Goal: Task Accomplishment & Management: Contribute content

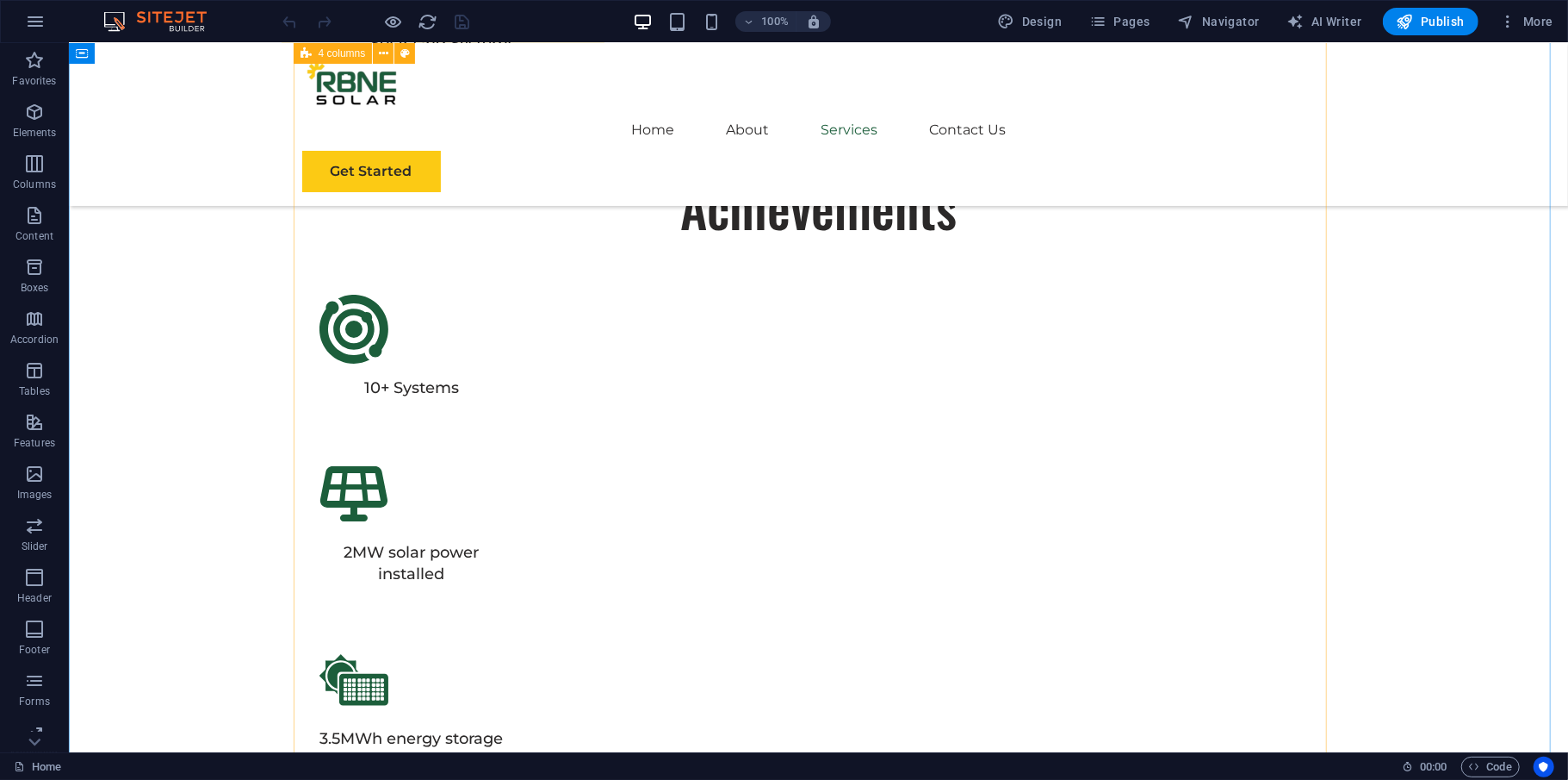
scroll to position [4680, 0]
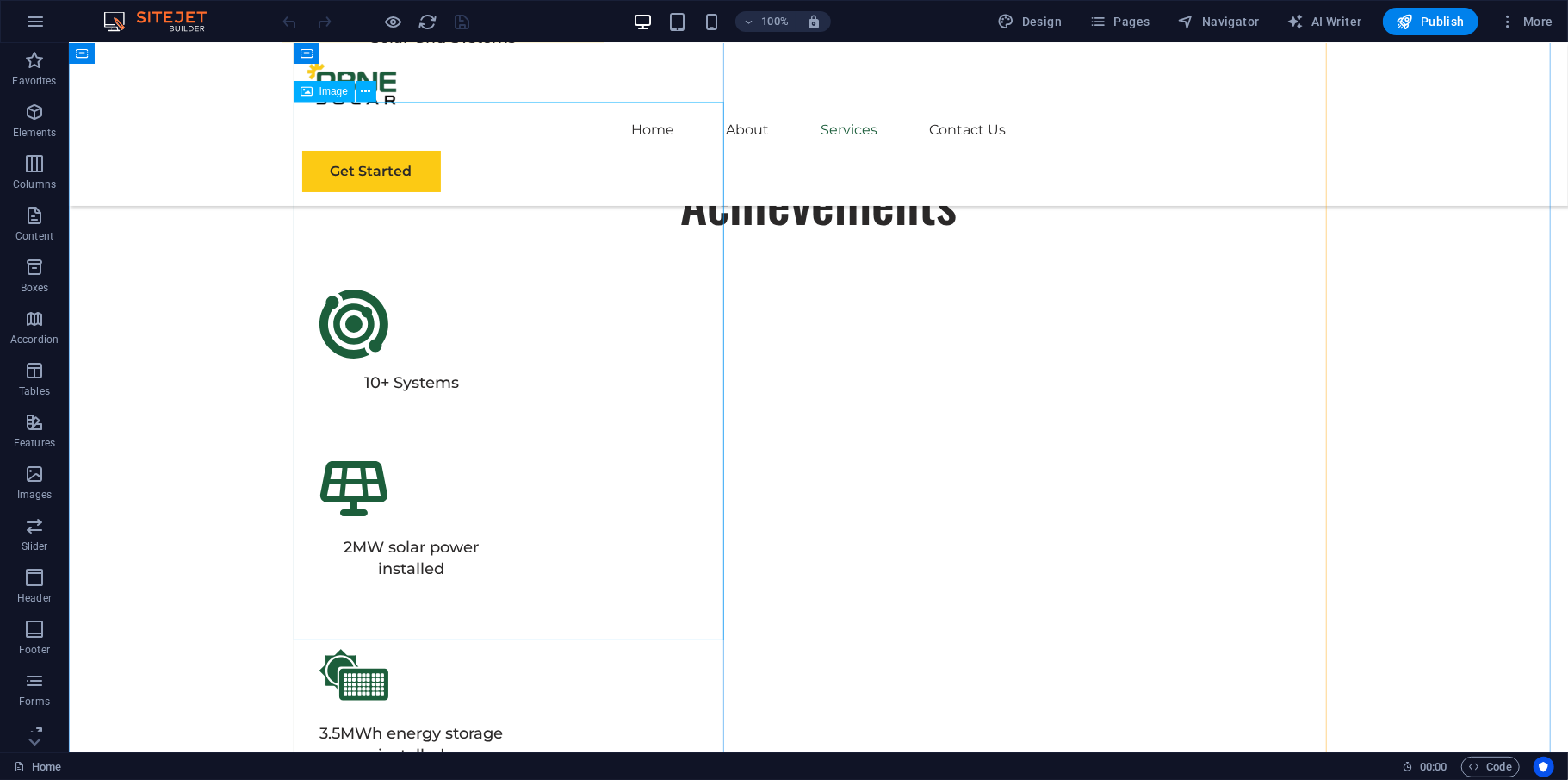
select select "%"
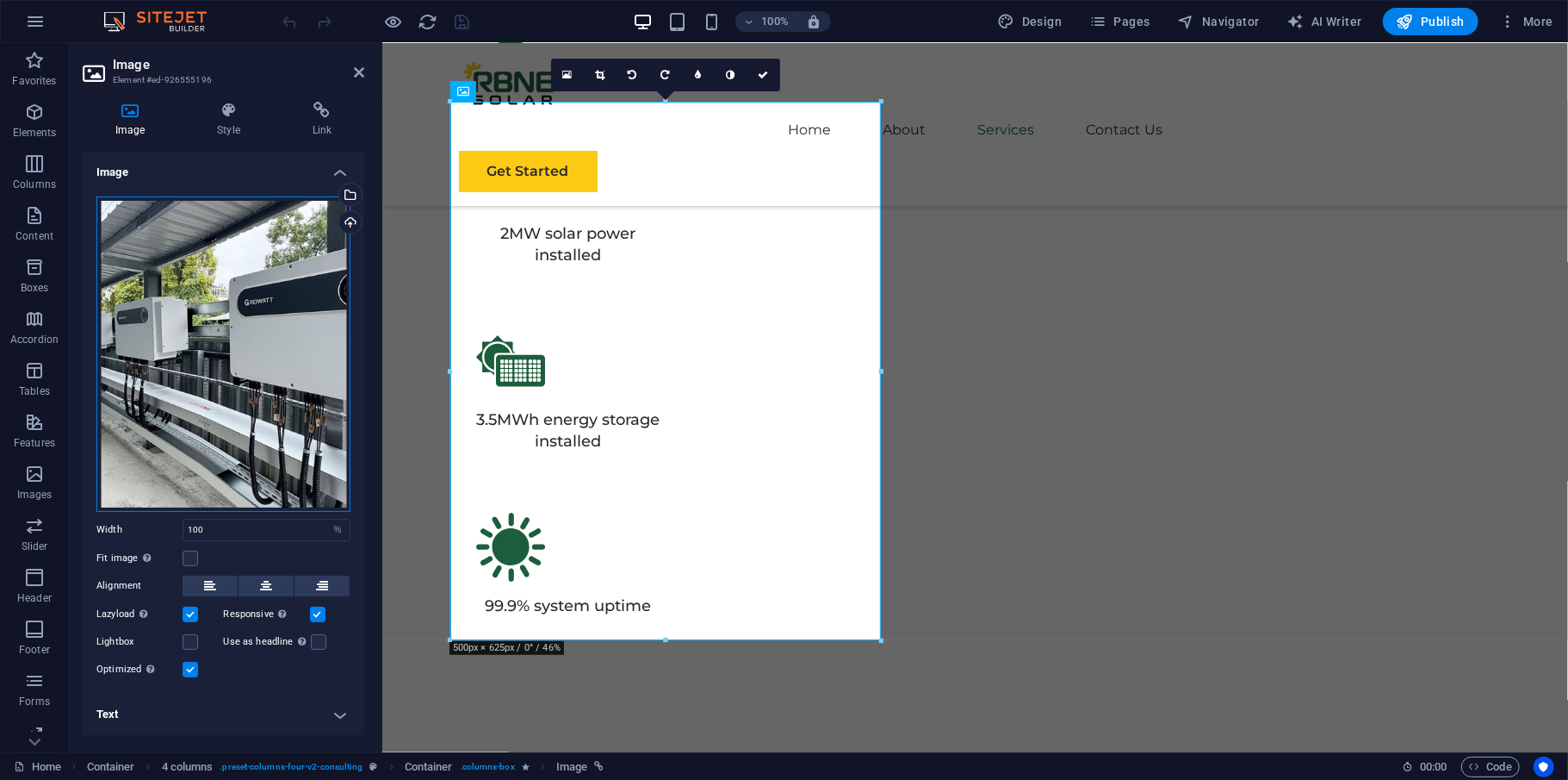
click at [242, 417] on div "Drag files here, click to choose files or select files from Files or our free s…" at bounding box center [222, 354] width 254 height 316
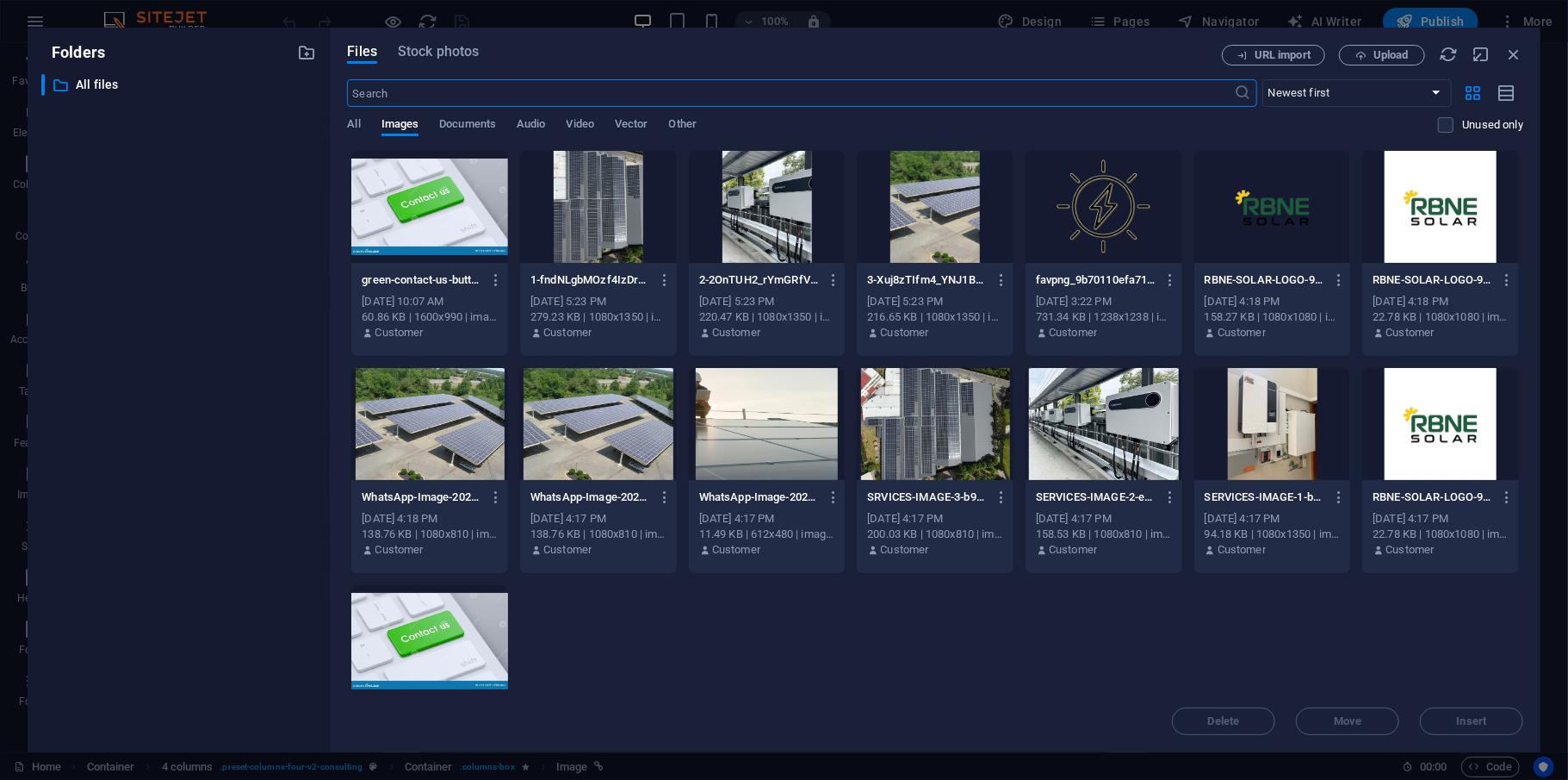
scroll to position [4694, 0]
click at [1374, 56] on span "Upload" at bounding box center [1391, 55] width 35 height 11
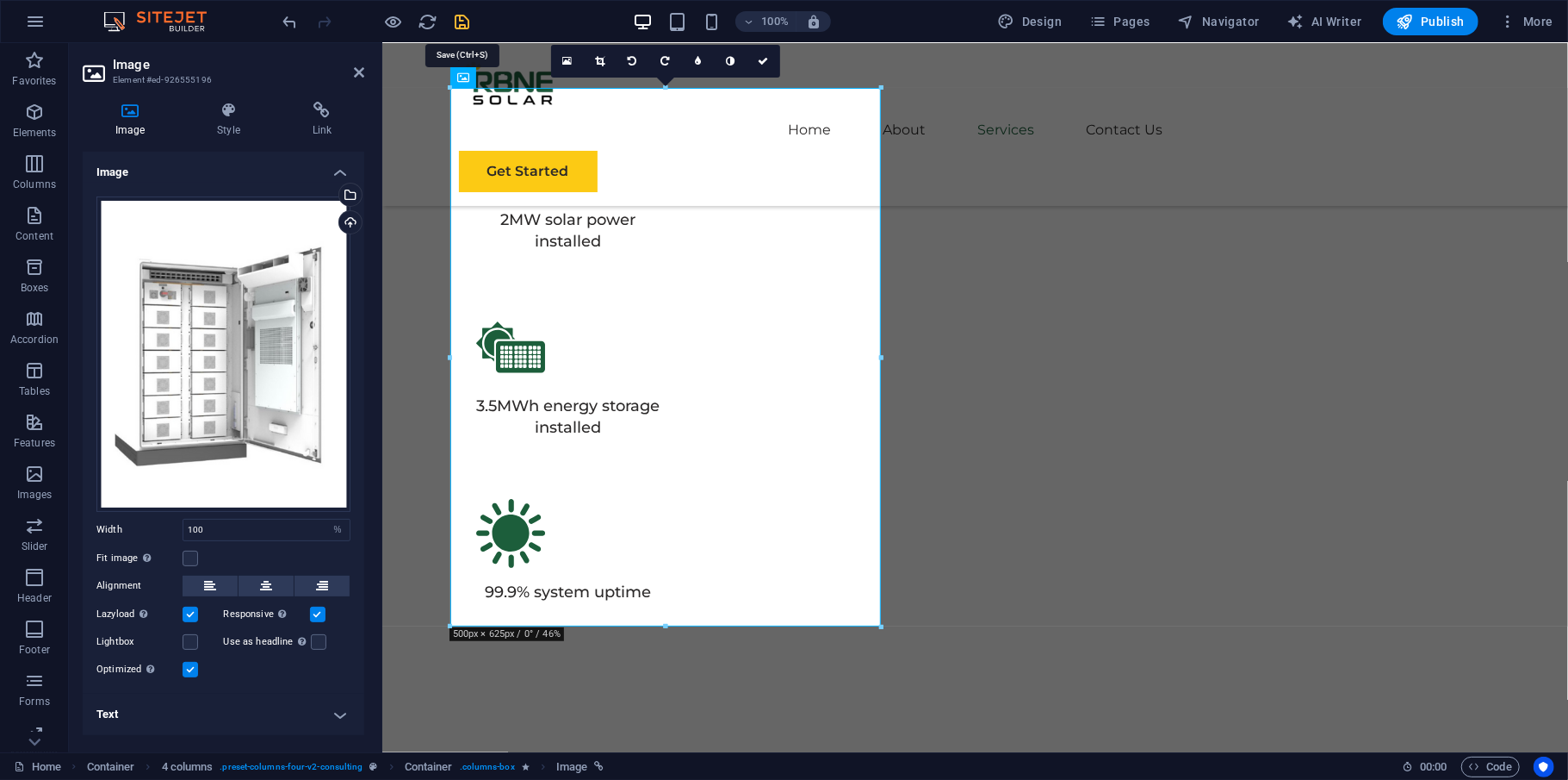
drag, startPoint x: 460, startPoint y: 19, endPoint x: 414, endPoint y: 19, distance: 46.0
click at [460, 19] on icon "save" at bounding box center [462, 22] width 20 height 20
checkbox input "false"
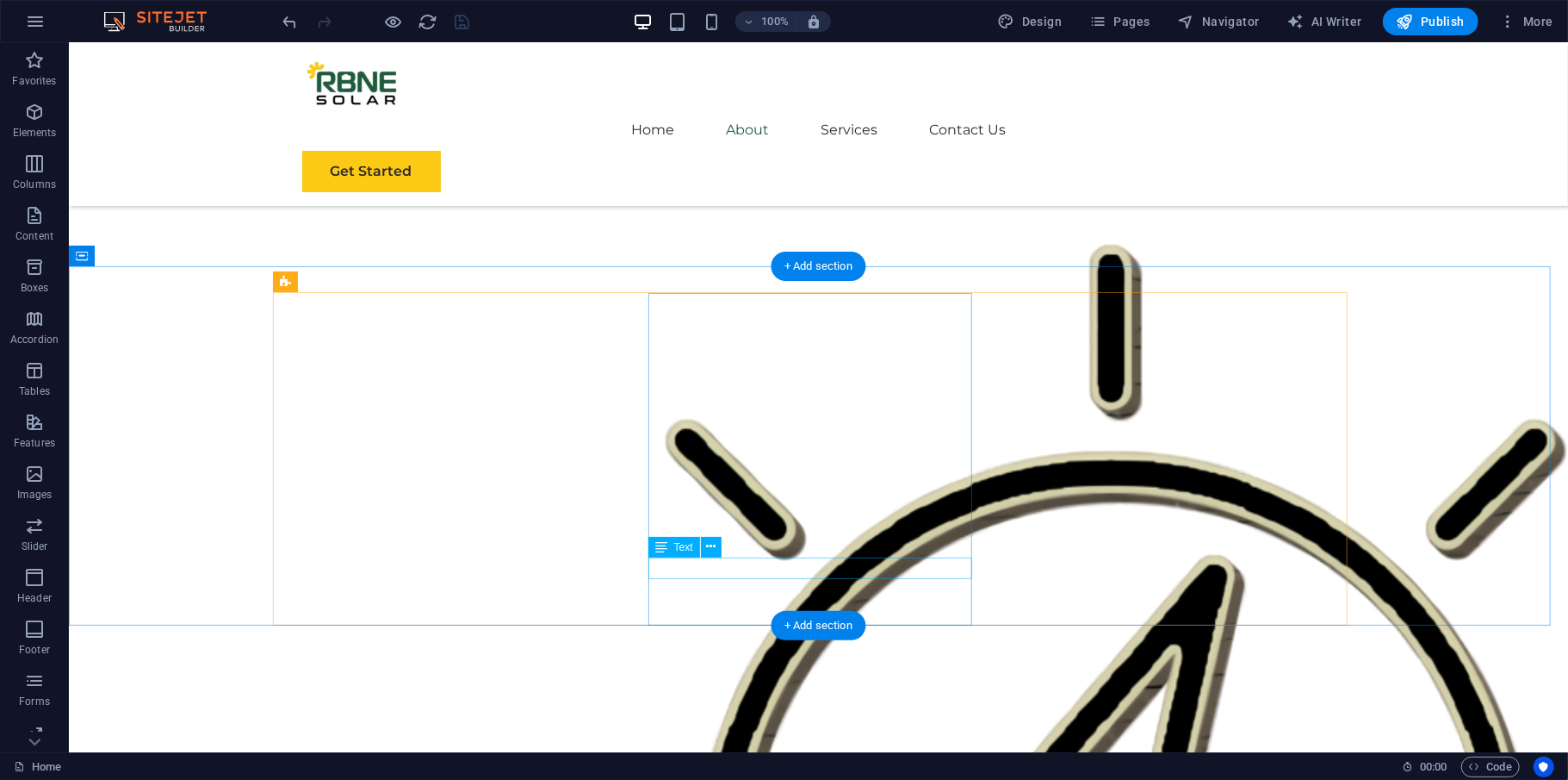
scroll to position [1665, 0]
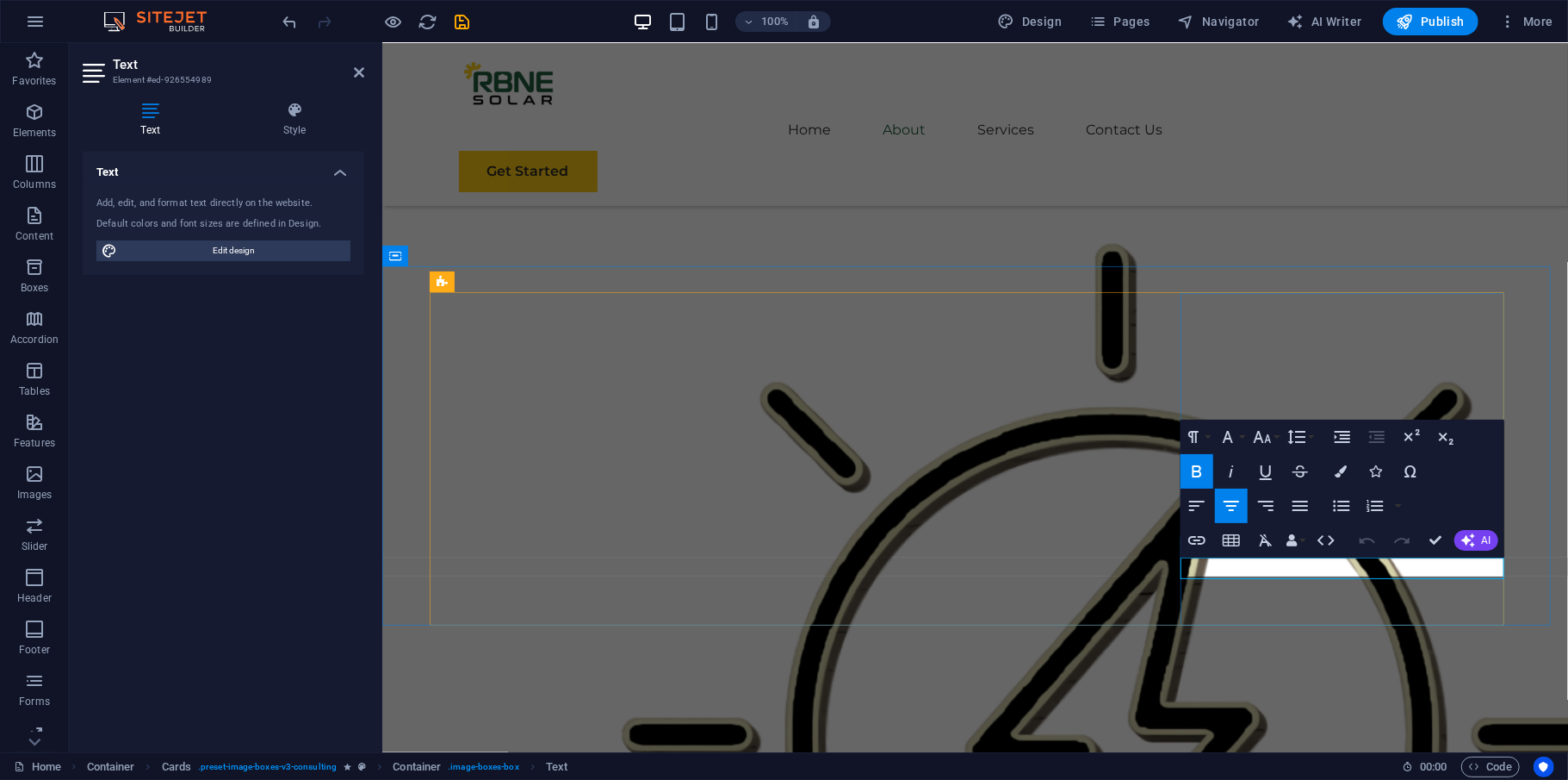
scroll to position [0, 4]
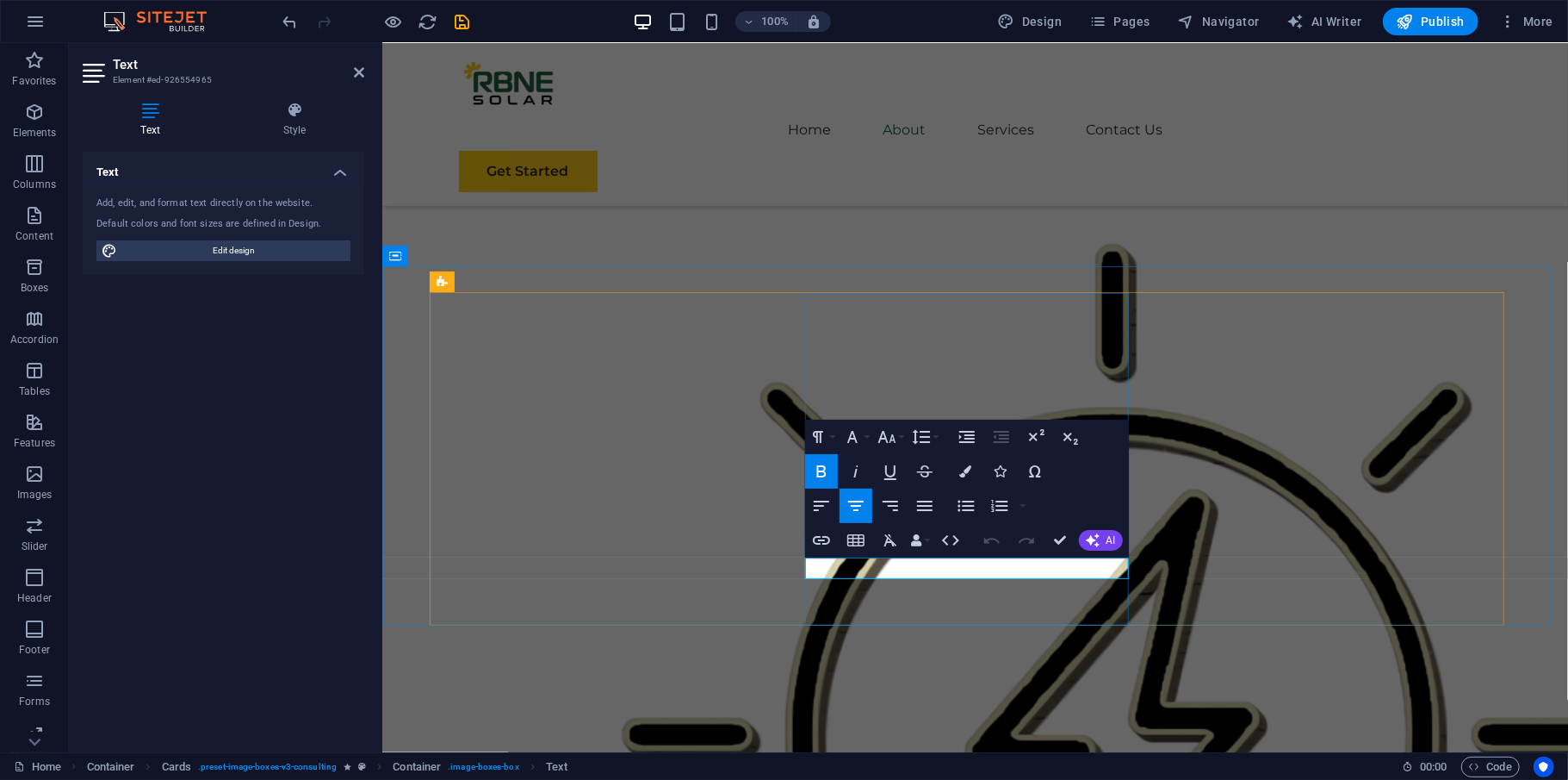
drag, startPoint x: 955, startPoint y: 571, endPoint x: 895, endPoint y: 571, distance: 60.0
click at [889, 442] on icon "button" at bounding box center [886, 437] width 18 height 12
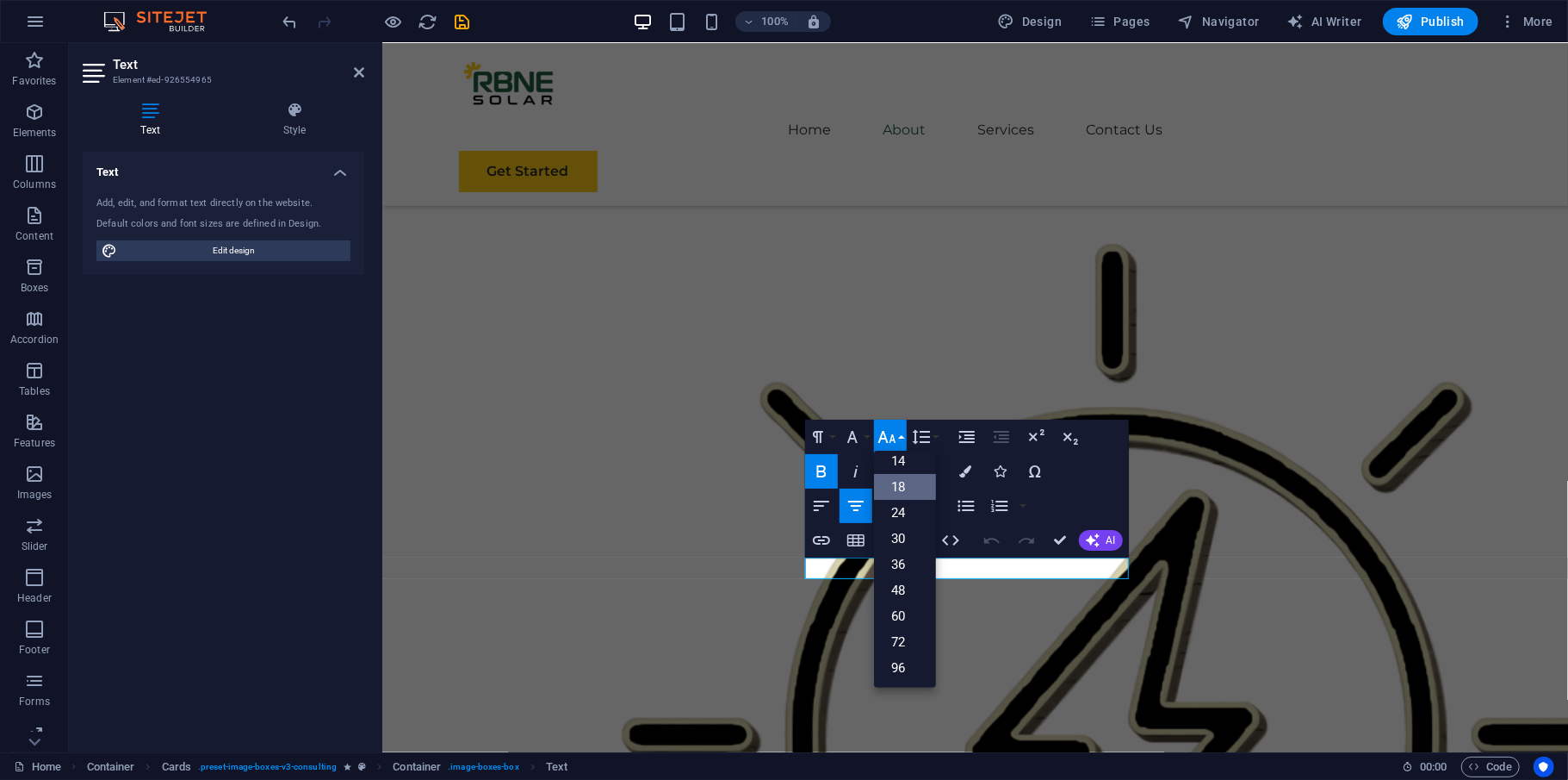
scroll to position [139, 0]
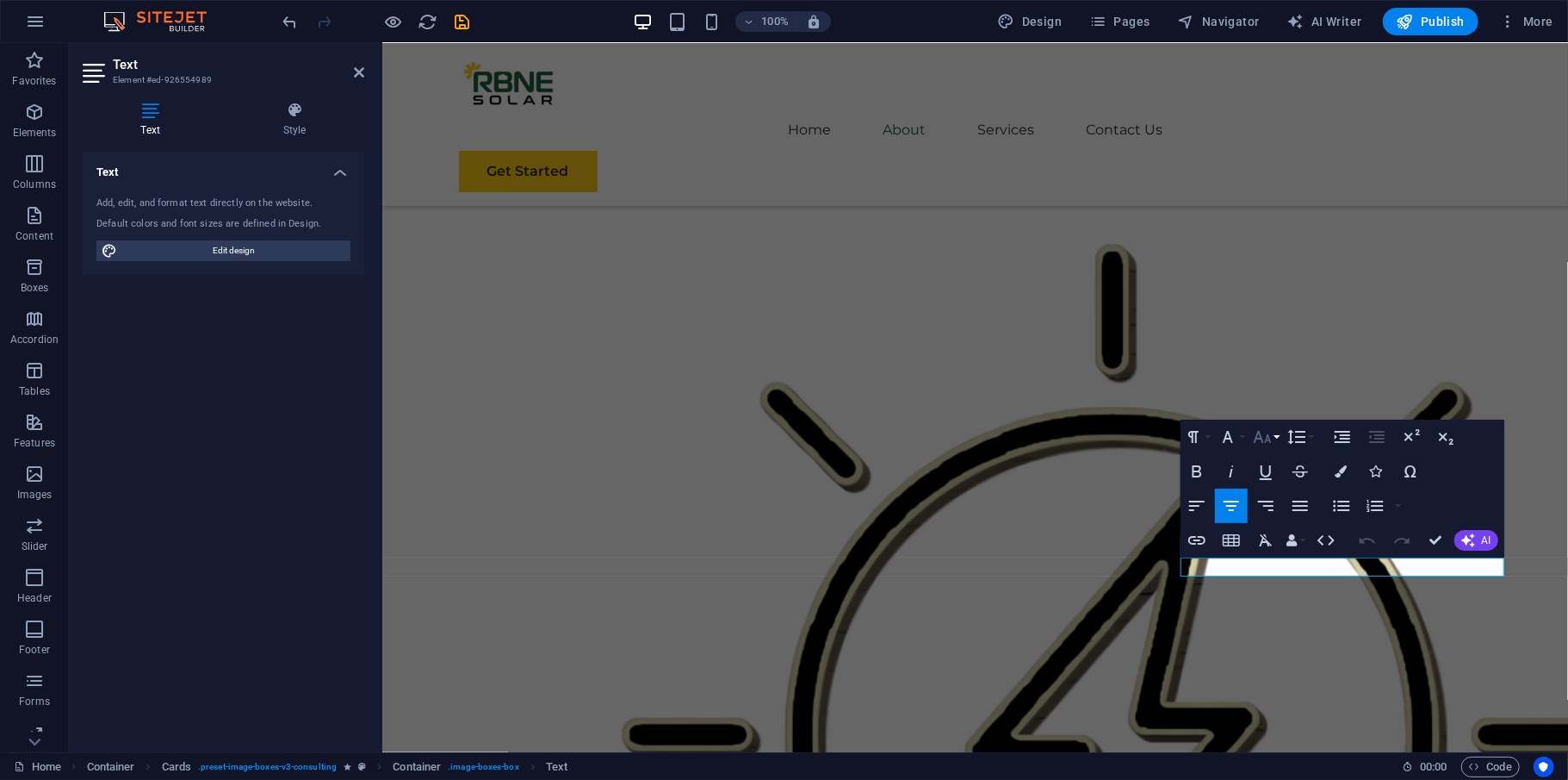
click at [1265, 442] on icon "button" at bounding box center [1261, 437] width 18 height 12
click at [1275, 617] on link "18" at bounding box center [1280, 625] width 62 height 25
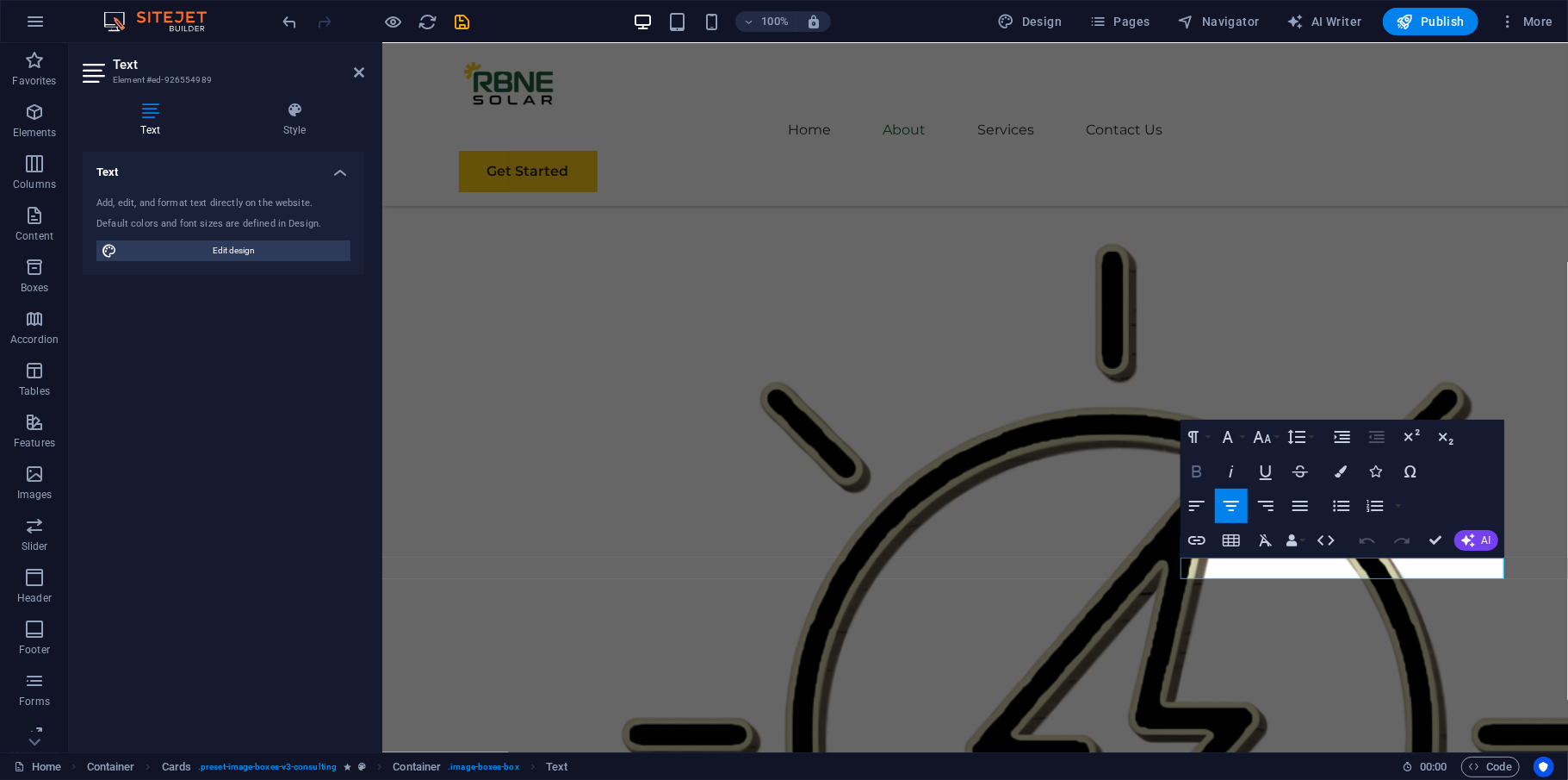
click at [1200, 470] on icon "button" at bounding box center [1197, 470] width 21 height 21
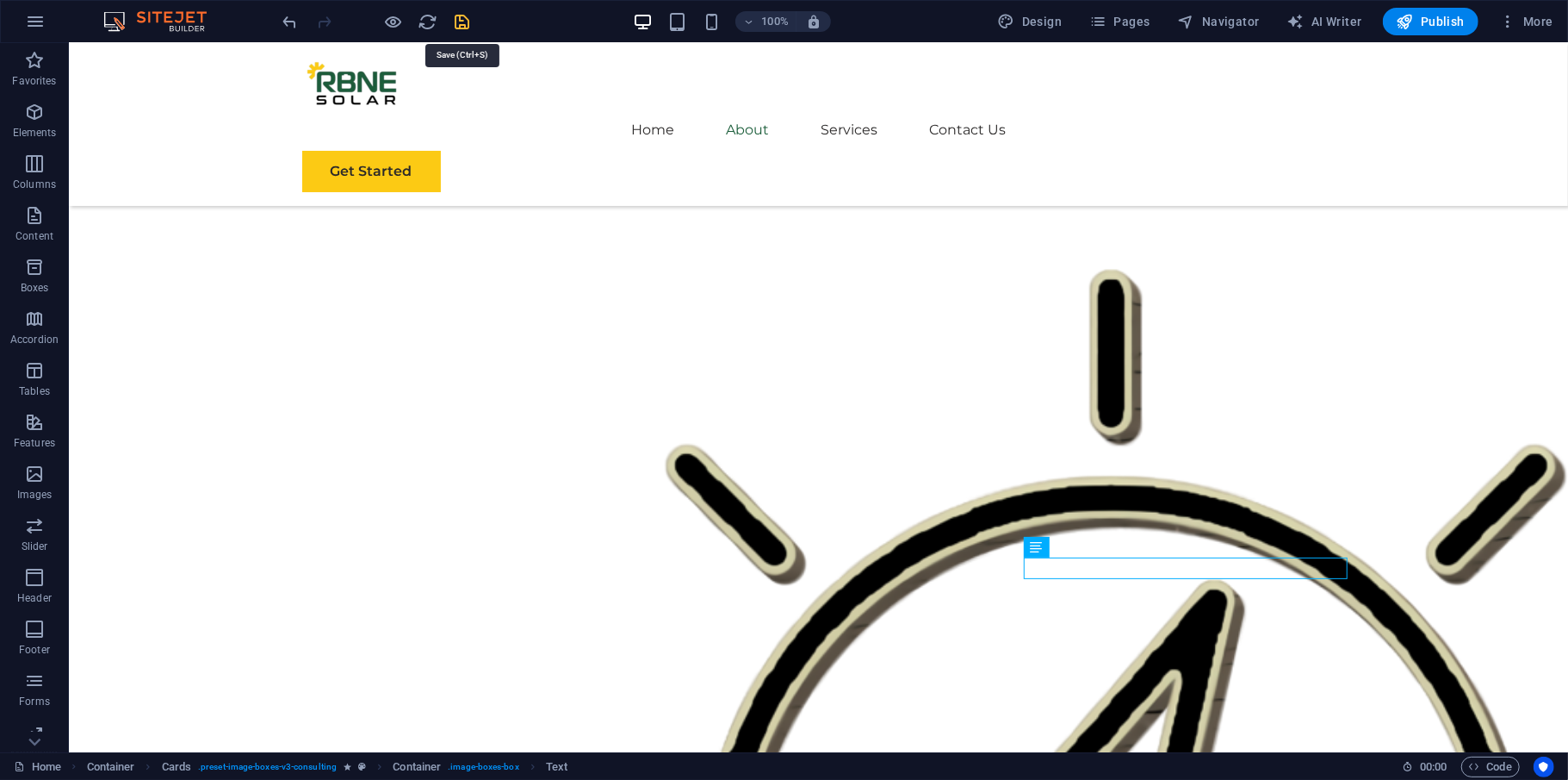
click at [466, 21] on icon "save" at bounding box center [462, 22] width 20 height 20
checkbox input "false"
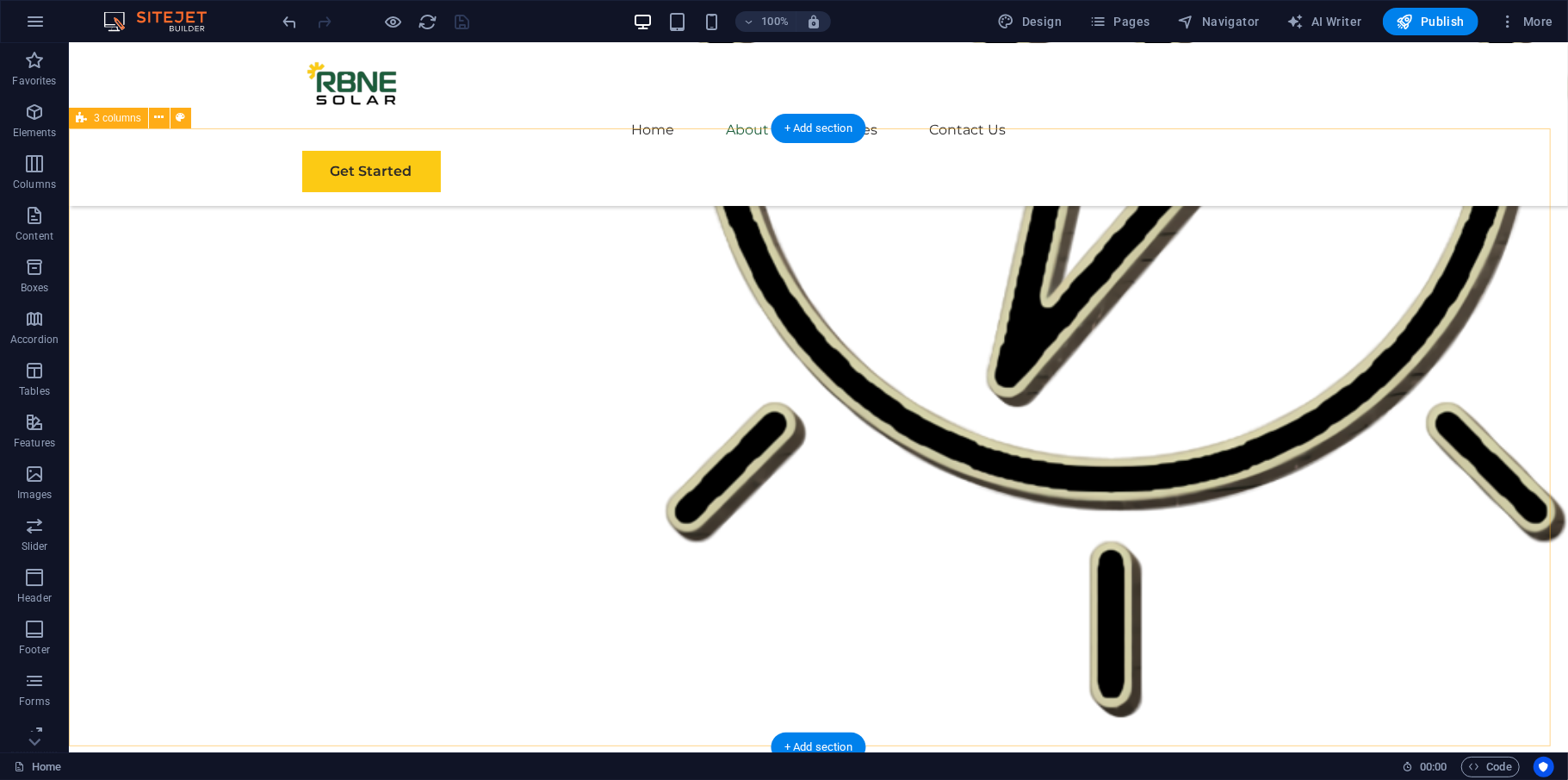
scroll to position [2451, 0]
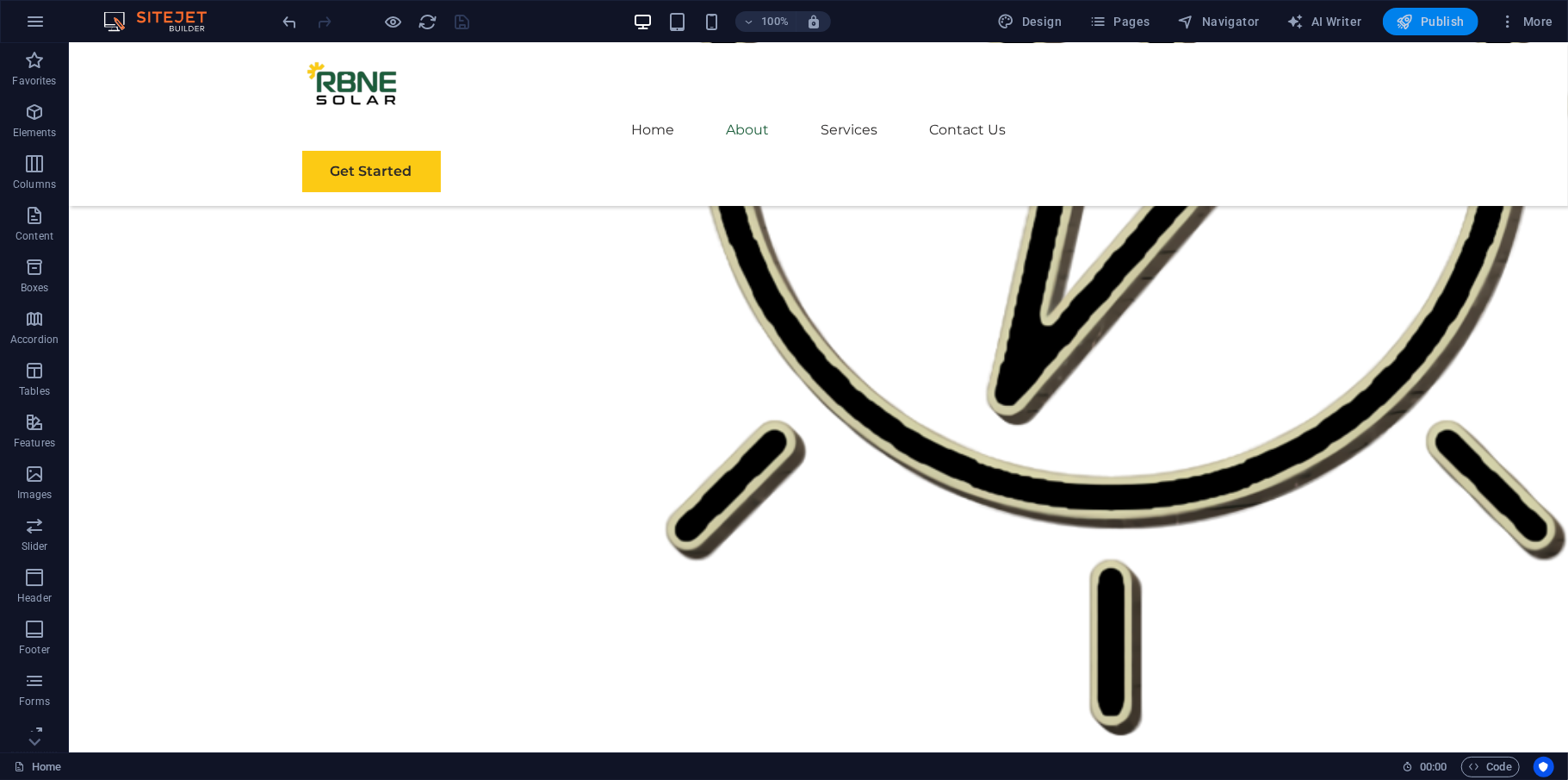
click at [1434, 29] on span "Publish" at bounding box center [1430, 22] width 68 height 18
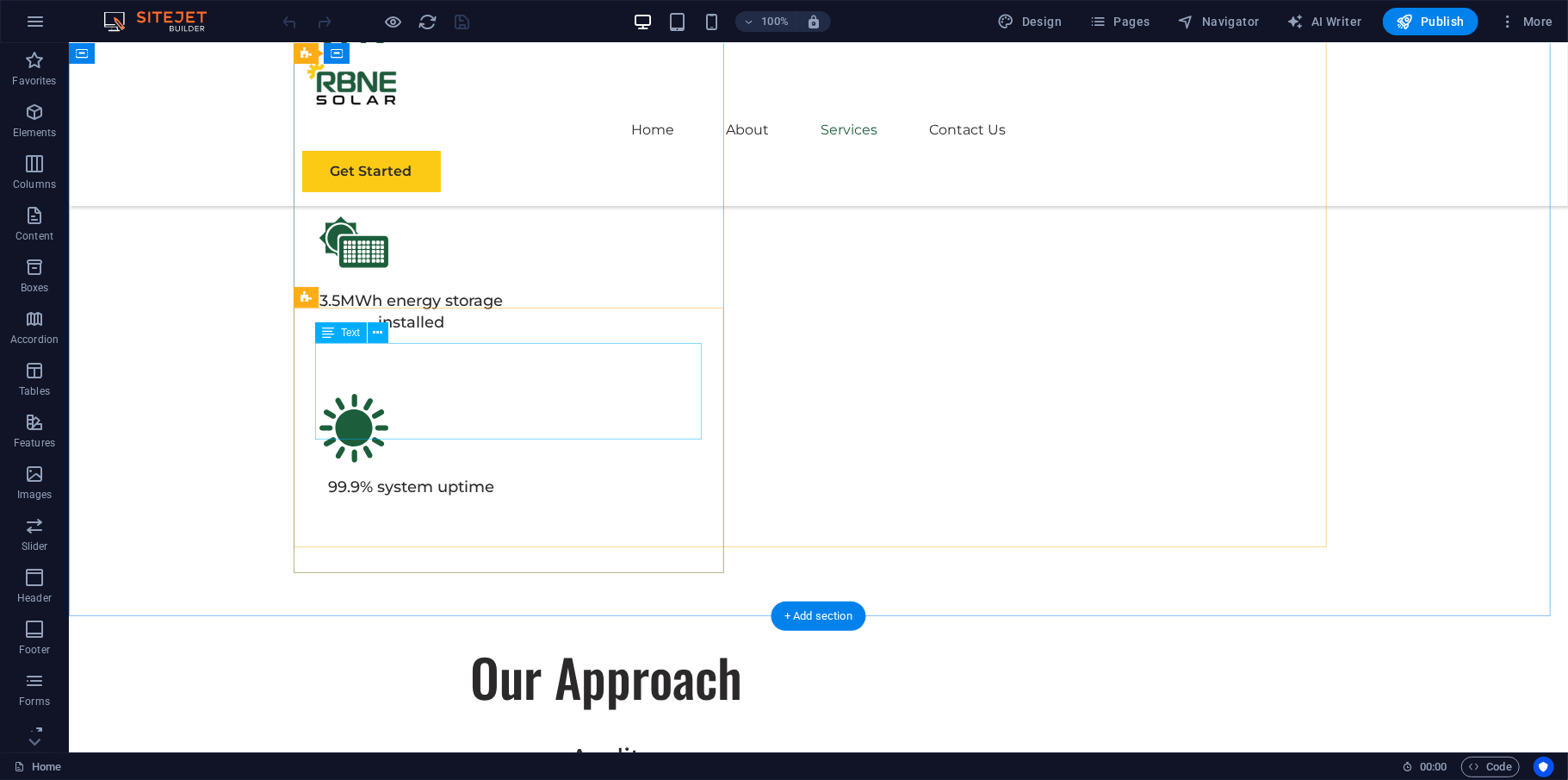
scroll to position [5111, 0]
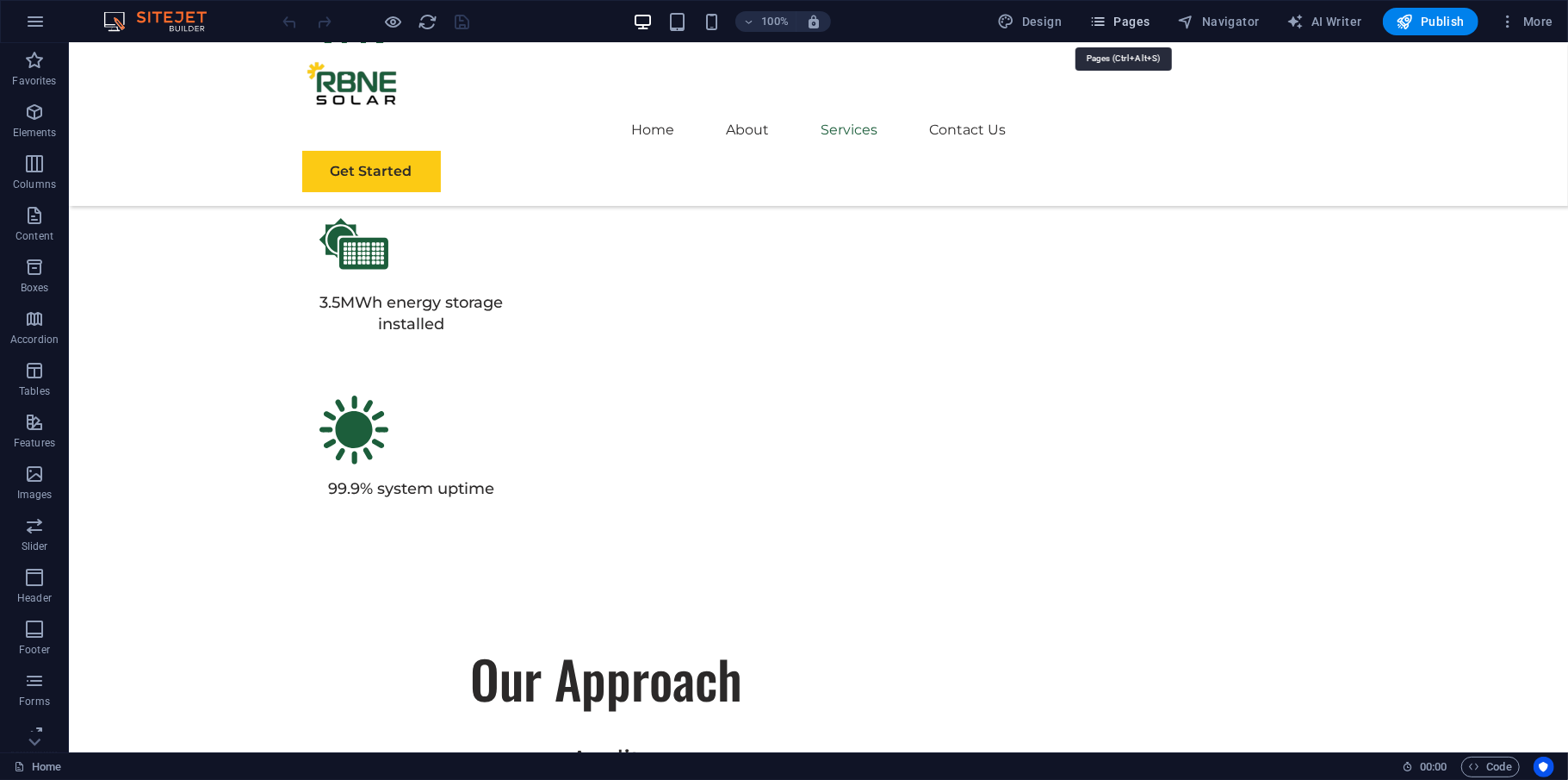
click at [1128, 14] on span "Pages" at bounding box center [1119, 22] width 61 height 18
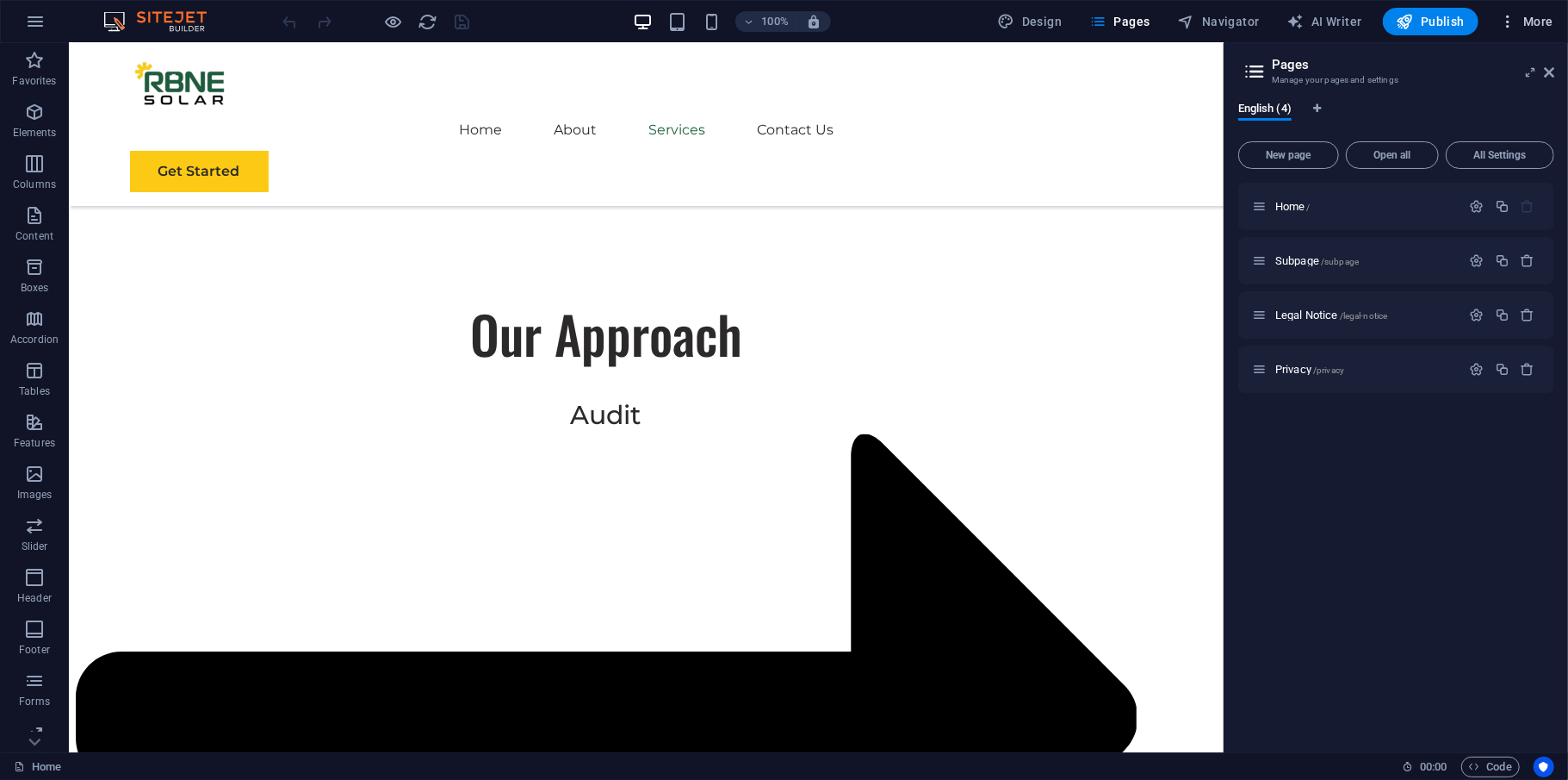
click at [1522, 21] on span "More" at bounding box center [1526, 22] width 54 height 18
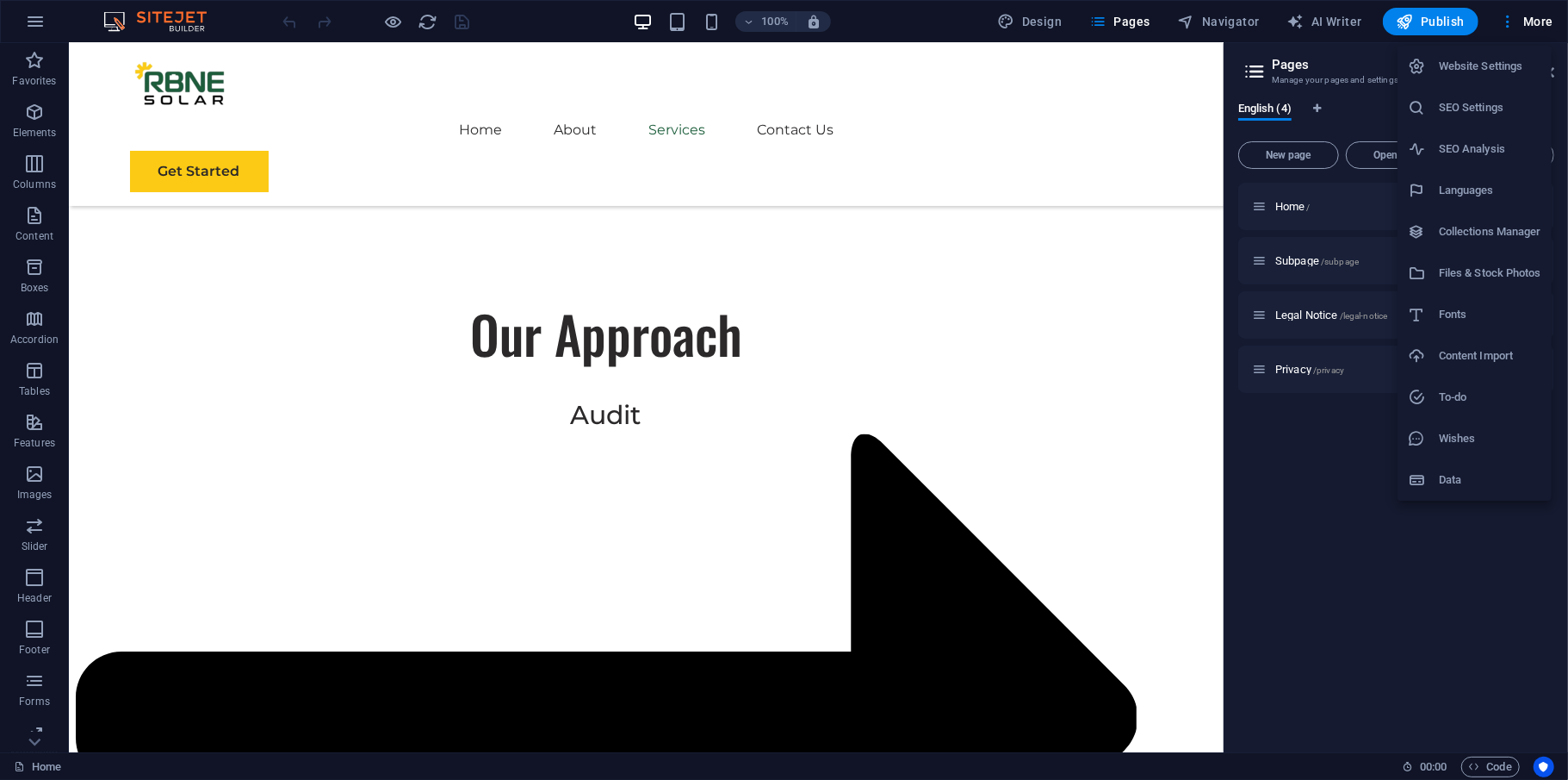
click at [1479, 109] on h6 "SEO Settings" at bounding box center [1490, 107] width 103 height 21
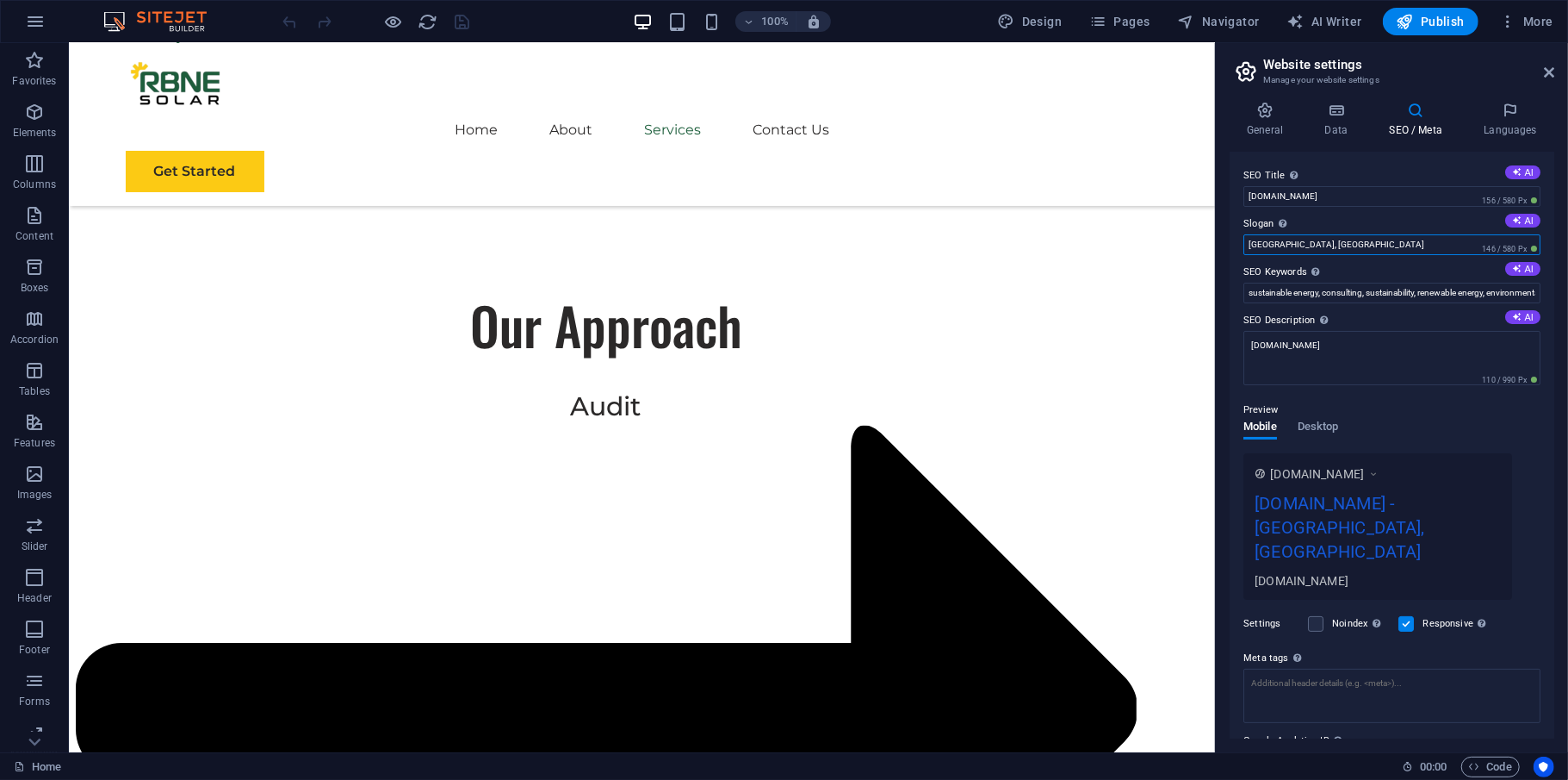
click at [1342, 245] on input "San Antonio, TX" at bounding box center [1392, 244] width 297 height 21
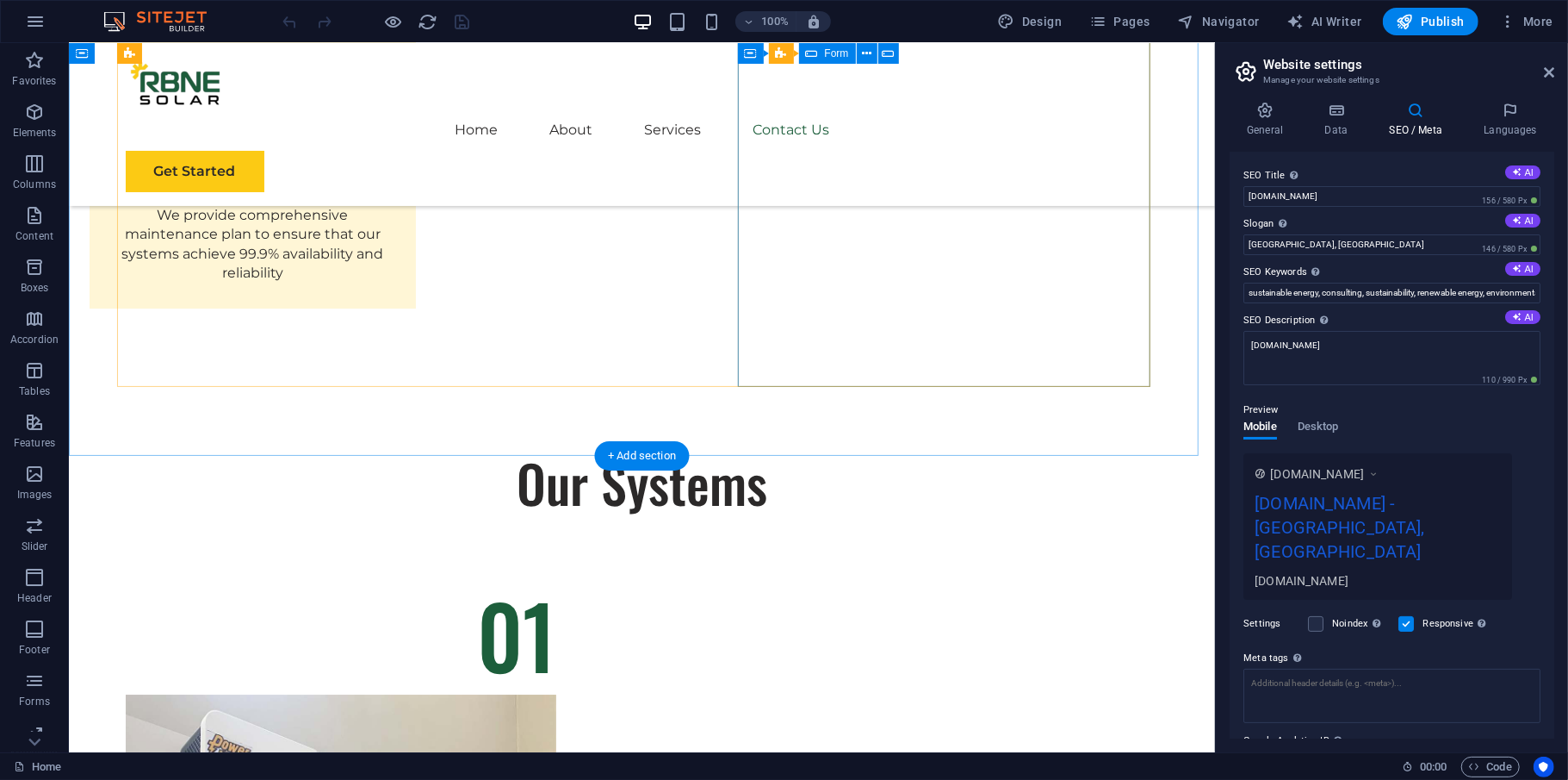
scroll to position [9708, 0]
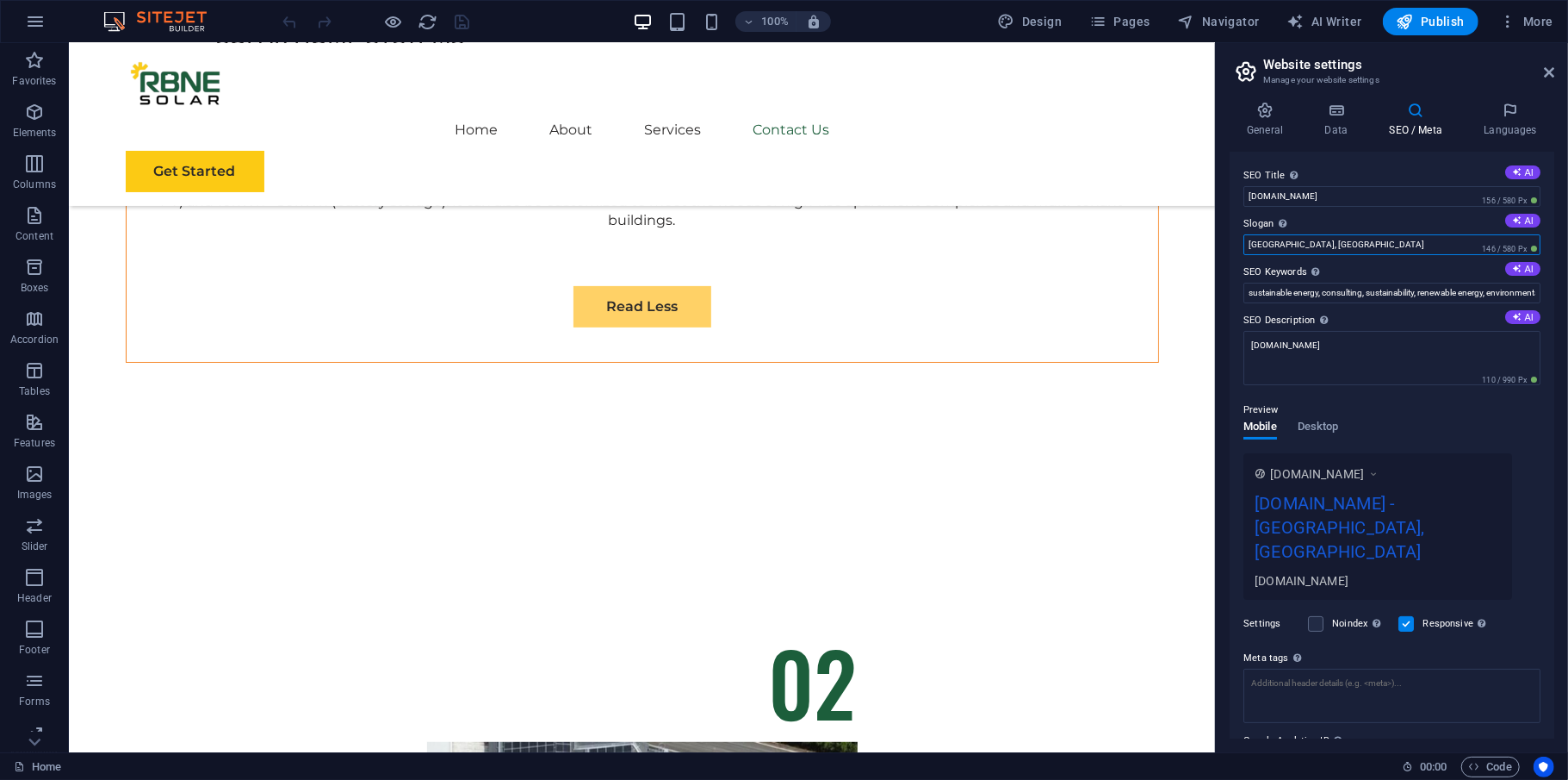
click at [1349, 241] on input "San Antonio, TX" at bounding box center [1392, 244] width 297 height 21
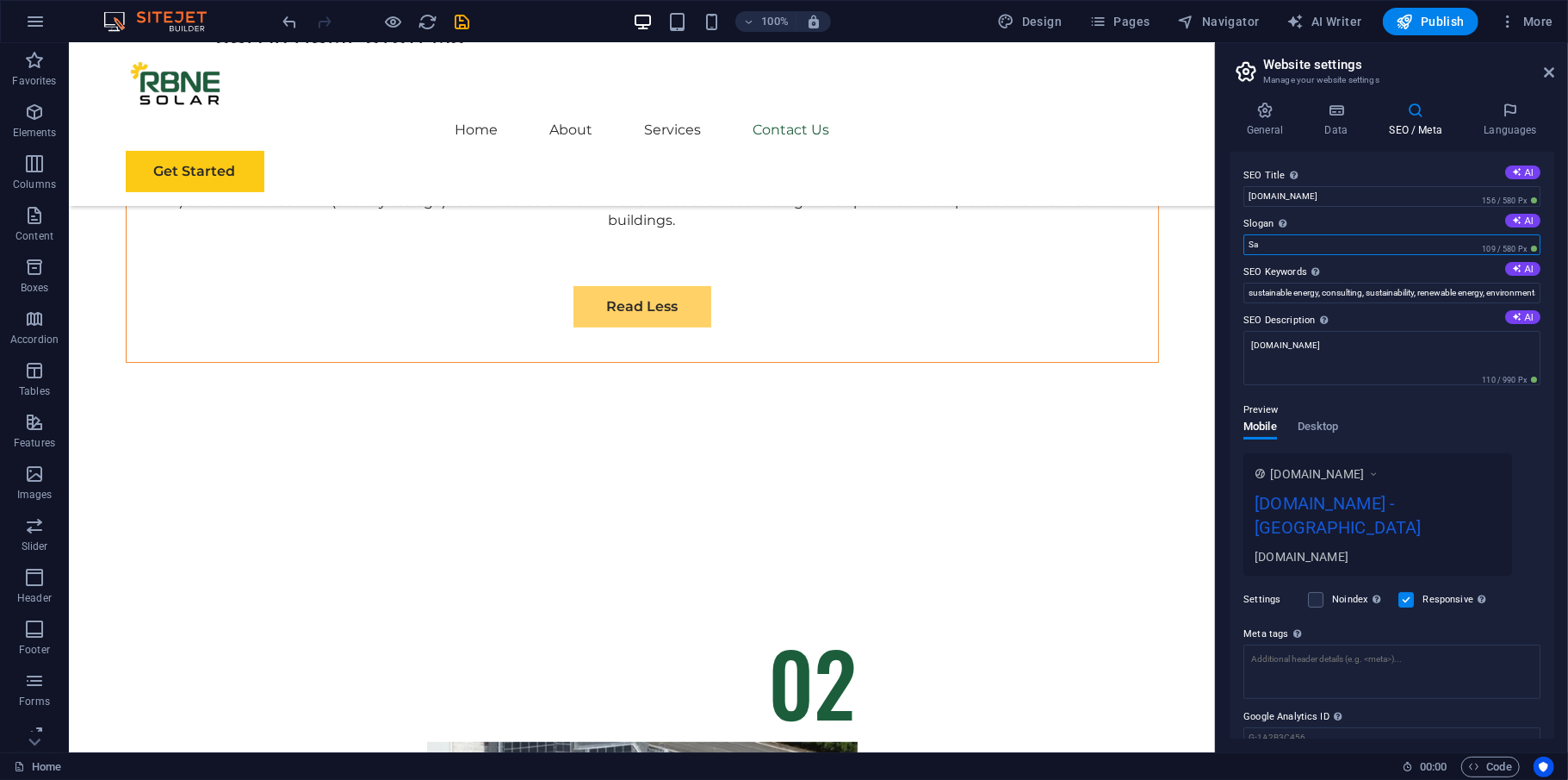
type input "S"
type input "Leading solar power solution"
click at [1349, 107] on icon at bounding box center [1337, 111] width 58 height 18
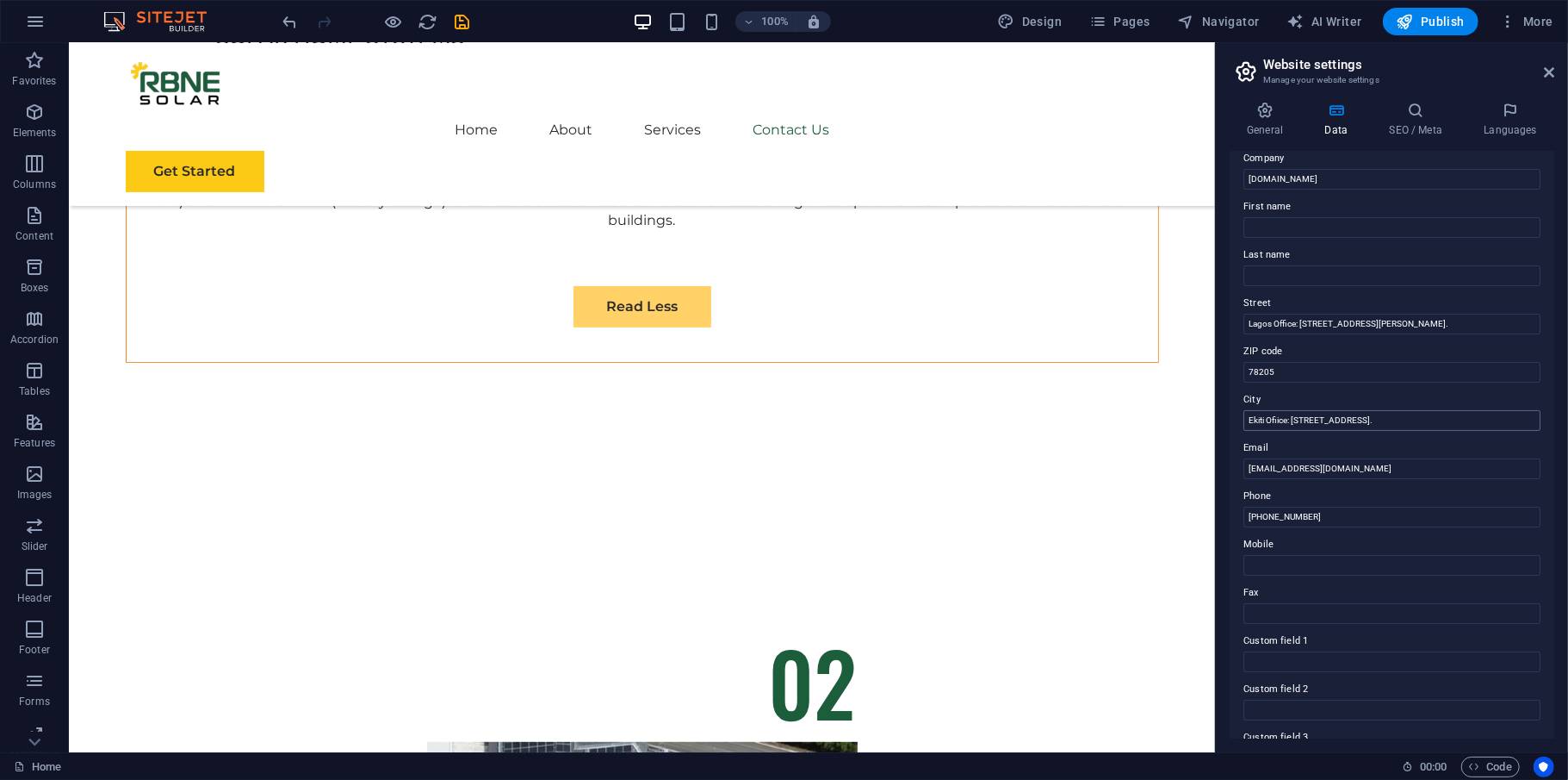
scroll to position [0, 0]
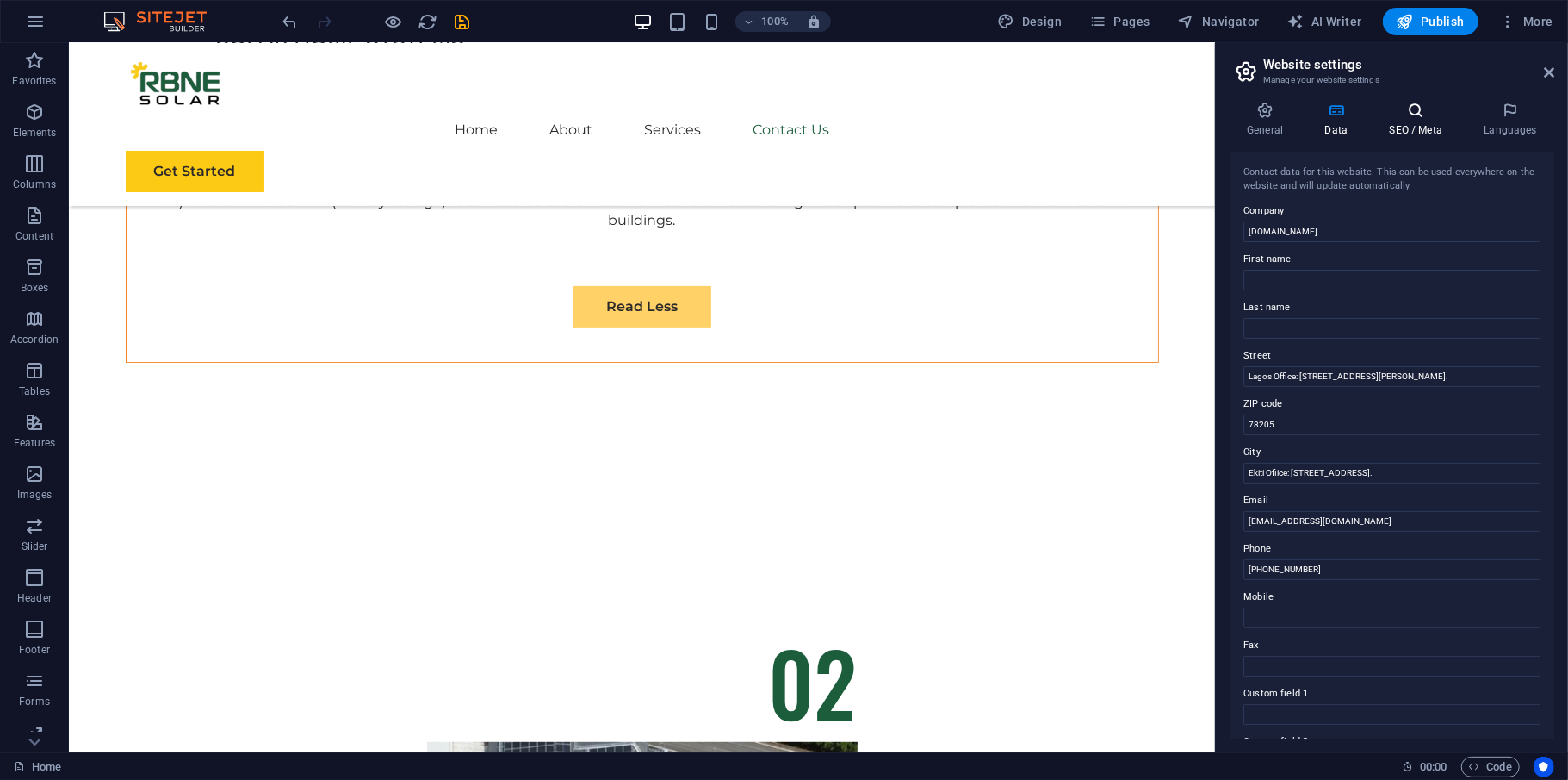
click at [1430, 115] on icon at bounding box center [1416, 111] width 88 height 18
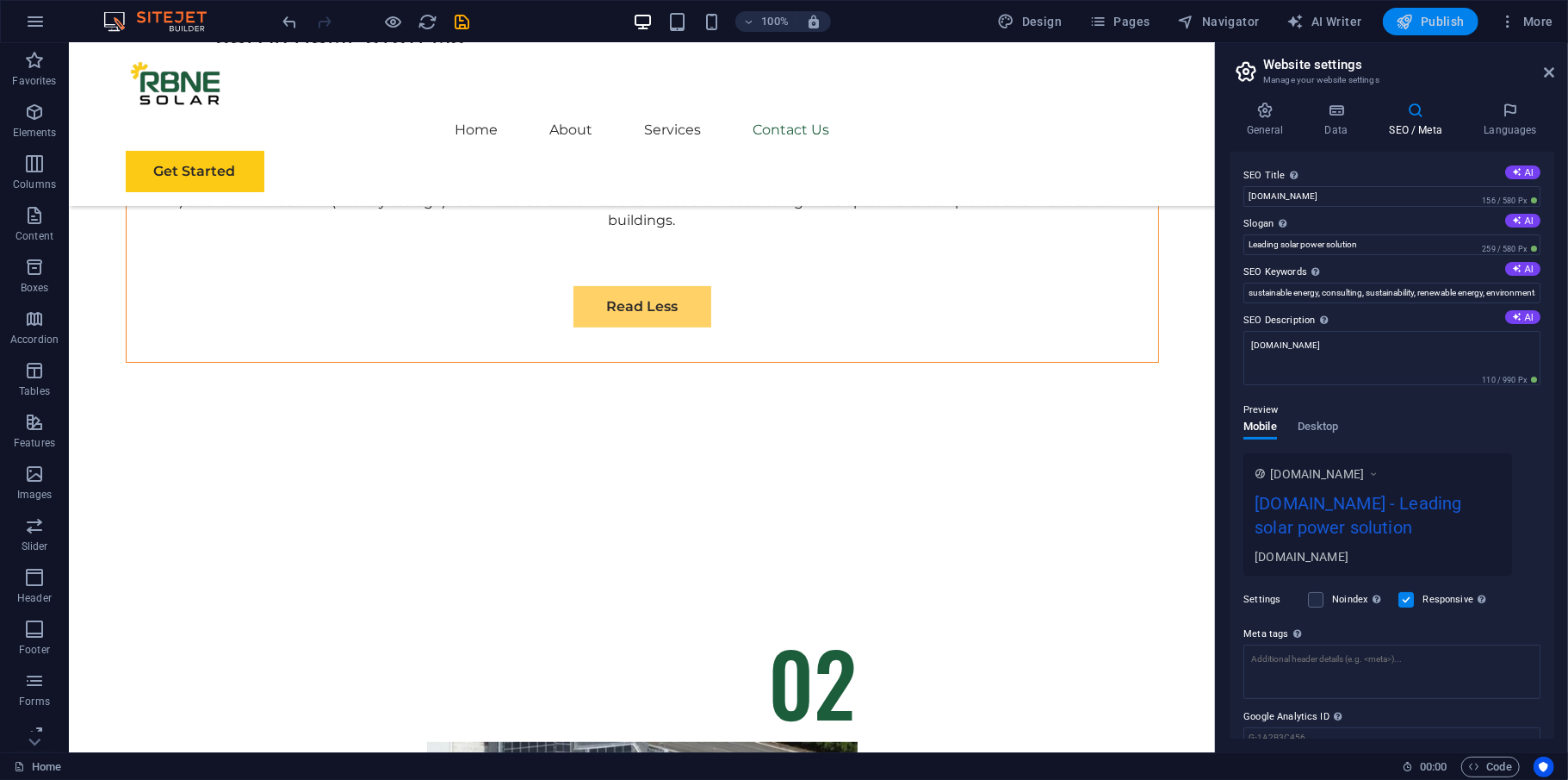
click at [1437, 25] on span "Publish" at bounding box center [1430, 22] width 68 height 18
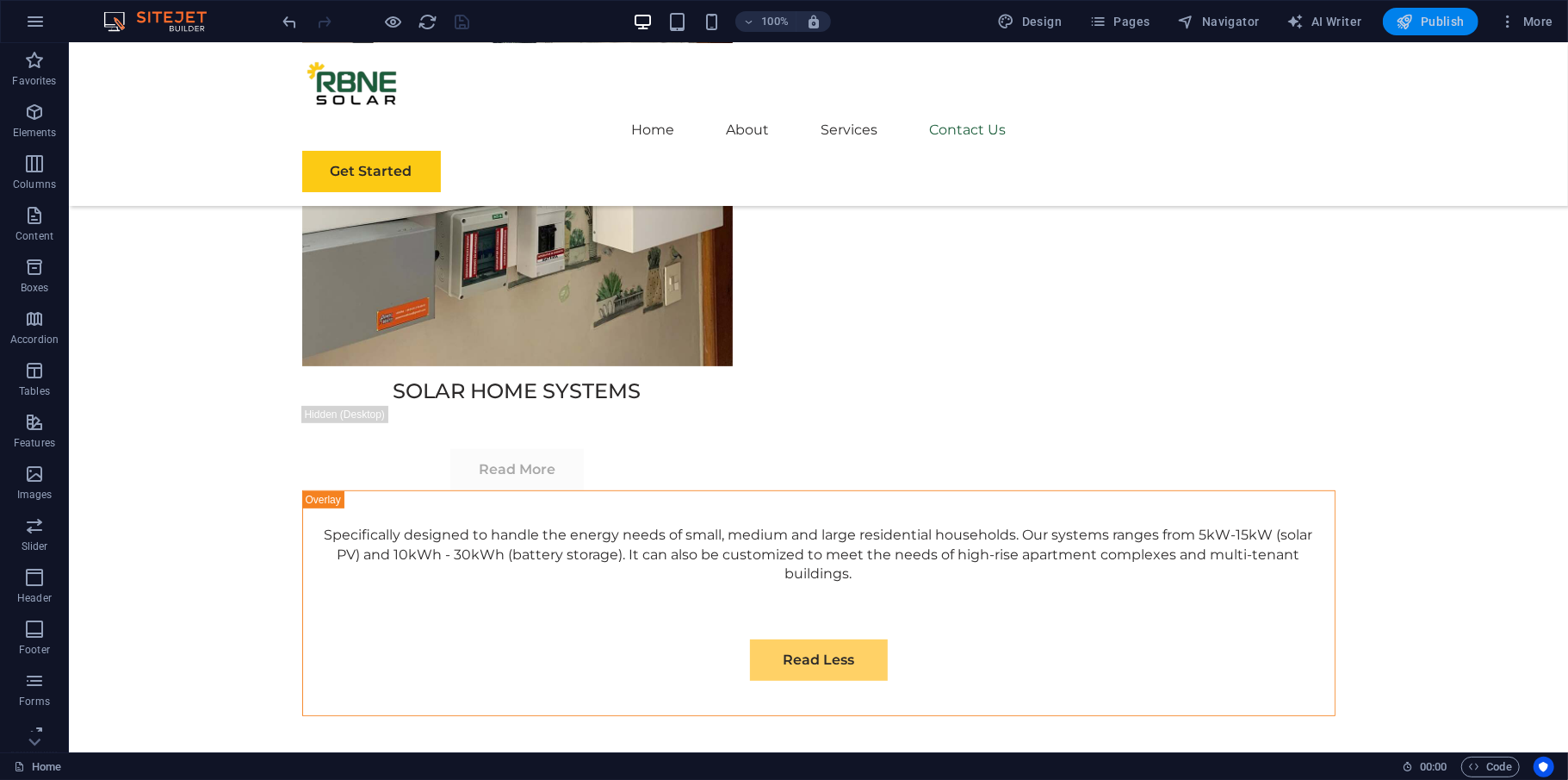
click at [1428, 21] on span "Publish" at bounding box center [1430, 22] width 68 height 18
